Goal: Transaction & Acquisition: Purchase product/service

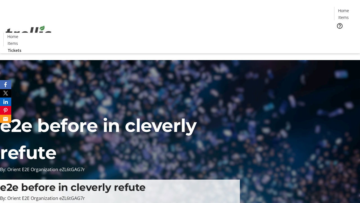
click at [339, 33] on span "Tickets" at bounding box center [346, 36] width 14 height 6
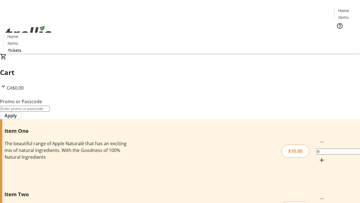
click at [319, 157] on mat-icon "Increment by one" at bounding box center [322, 160] width 7 height 7
type input "1"
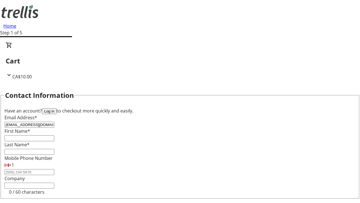
type input "[EMAIL_ADDRESS][DOMAIN_NAME]"
type input "[PERSON_NAME]"
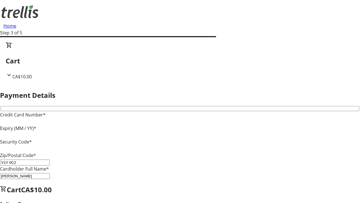
type input "V1Y 0C2"
